Goal: Obtain resource: Download file/media

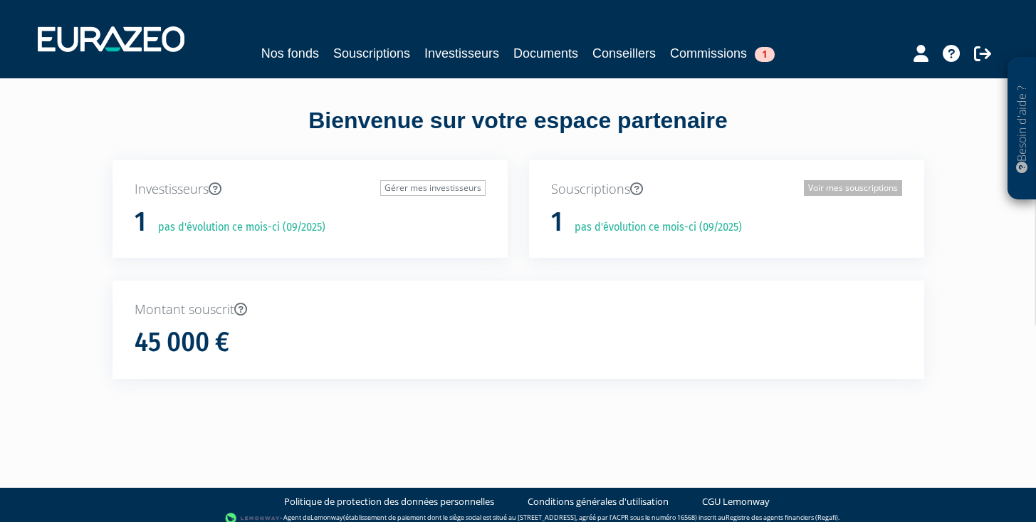
click at [817, 187] on link "Voir mes souscriptions" at bounding box center [853, 188] width 98 height 16
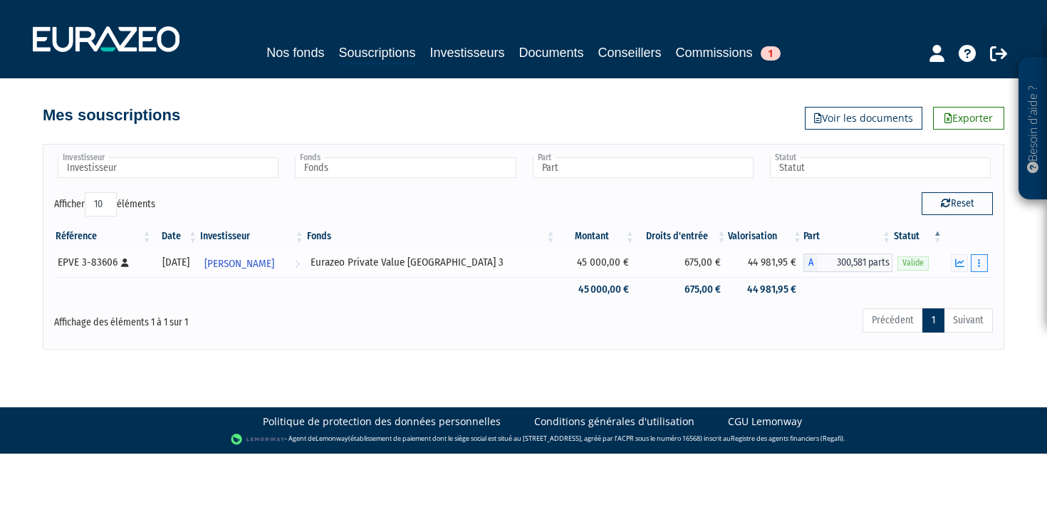
click at [981, 261] on button "button" at bounding box center [978, 263] width 17 height 18
click at [964, 283] on link "Documents" at bounding box center [947, 288] width 71 height 23
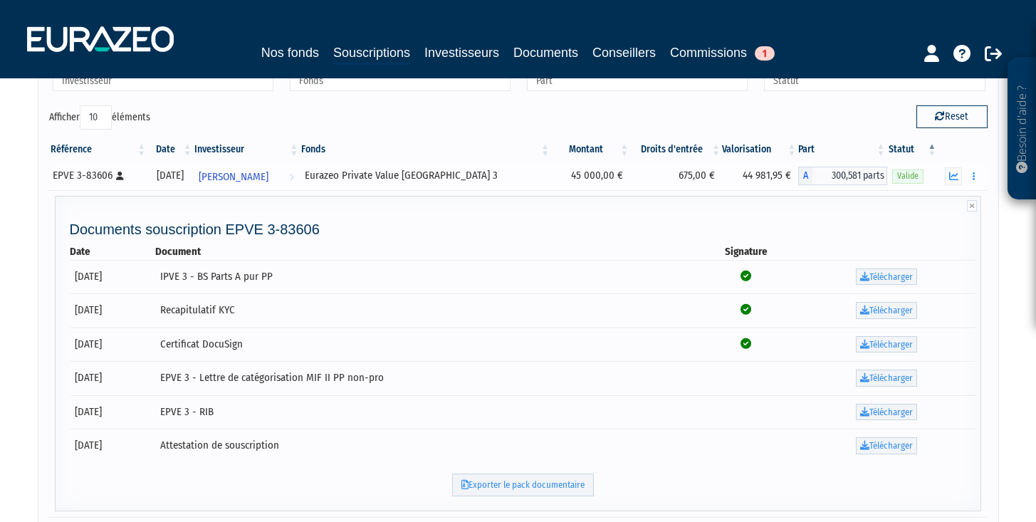
scroll to position [129, 0]
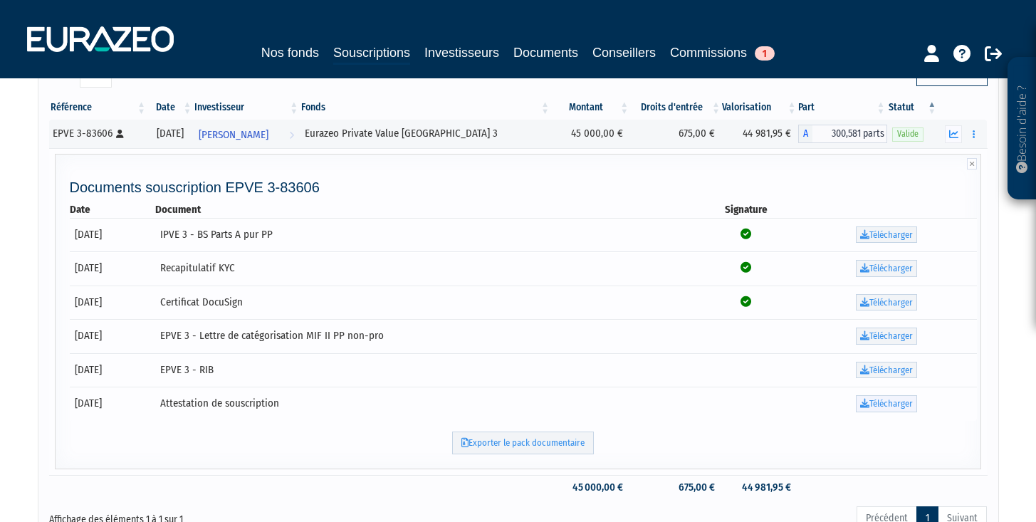
click at [899, 404] on link "Télécharger" at bounding box center [886, 403] width 61 height 17
